Goal: Task Accomplishment & Management: Manage account settings

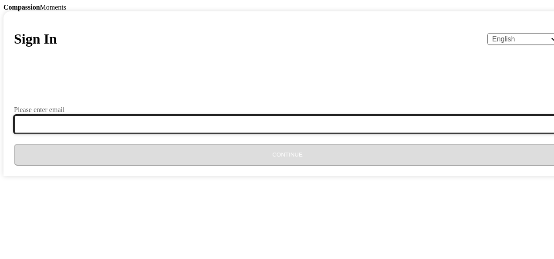
click at [242, 133] on input "Please enter email" at bounding box center [293, 124] width 558 height 18
type input "[EMAIL_ADDRESS][DOMAIN_NAME]"
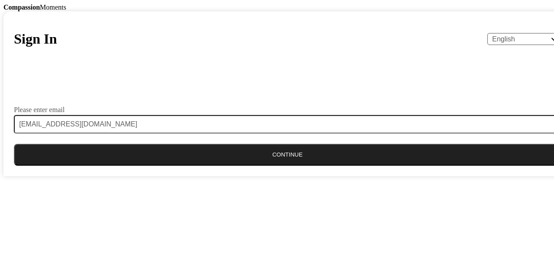
click at [275, 166] on button "Continue" at bounding box center [287, 155] width 547 height 22
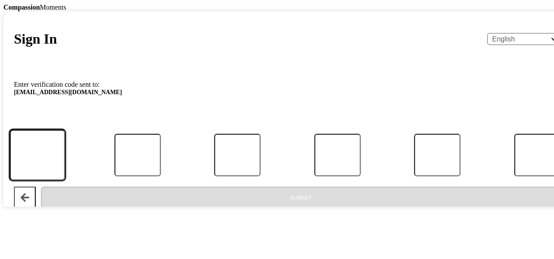
click at [65, 180] on input "Code" at bounding box center [37, 154] width 55 height 51
type input "6"
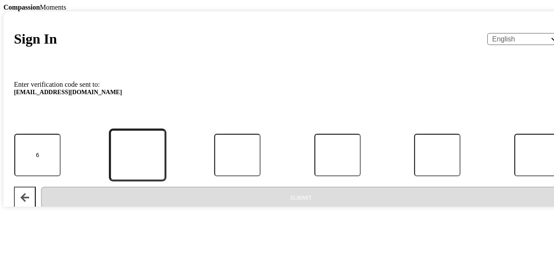
type input "3"
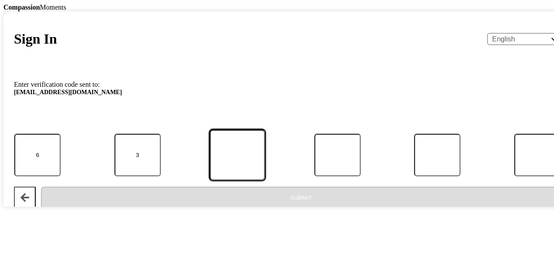
type input "4"
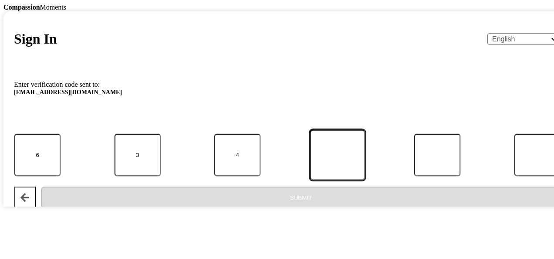
type input "7"
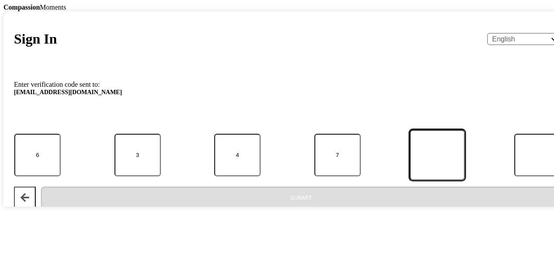
type input "0"
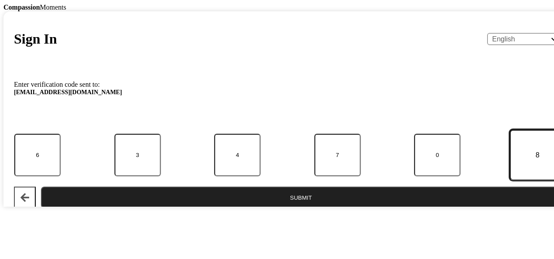
type input "8"
click at [270, 208] on button "Submit" at bounding box center [301, 198] width 520 height 22
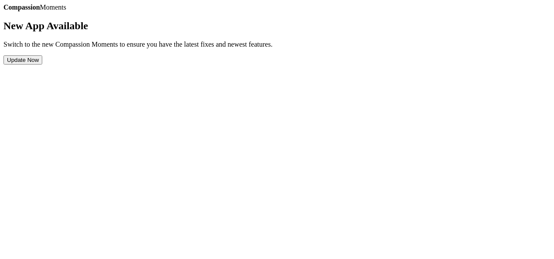
click at [42, 64] on button "Update Now" at bounding box center [22, 59] width 39 height 9
